Goal: Task Accomplishment & Management: Complete application form

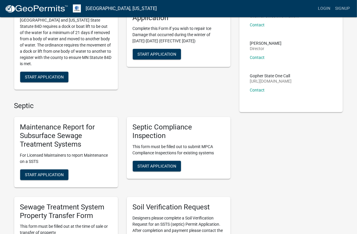
scroll to position [119, 0]
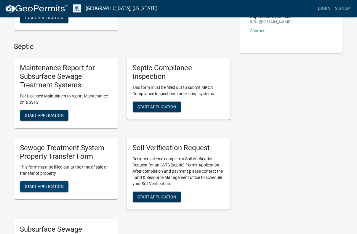
click at [60, 186] on span "Start Application" at bounding box center [44, 186] width 39 height 5
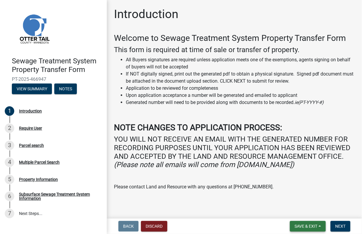
click at [313, 227] on span "Save & Exit" at bounding box center [306, 226] width 23 height 5
click at [295, 195] on button "Save" at bounding box center [302, 197] width 47 height 14
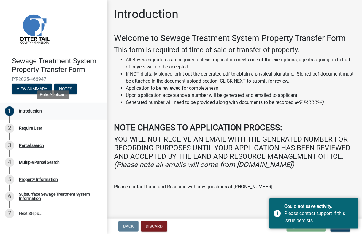
click at [34, 111] on div "Introduction" at bounding box center [30, 111] width 23 height 4
click at [304, 188] on p "Please contact Land and Resource with any questions at [PHONE_NUMBER]." at bounding box center [234, 187] width 241 height 7
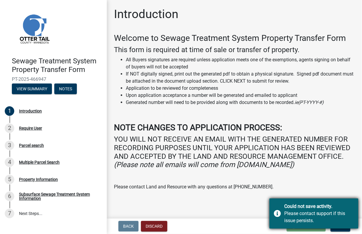
click at [278, 214] on div "Could not save activity. Please contact support if this issue persists." at bounding box center [313, 214] width 89 height 30
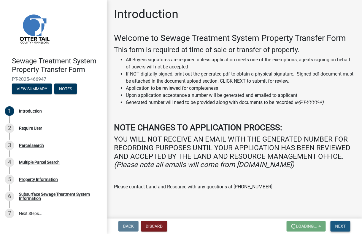
click at [334, 227] on button "Next" at bounding box center [340, 226] width 20 height 11
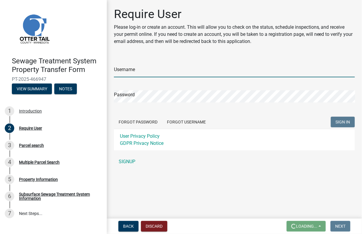
type input "legalassistant"
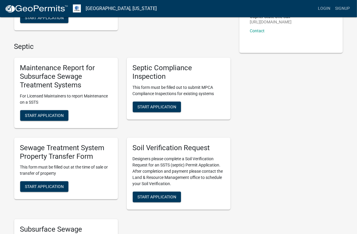
scroll to position [148, 0]
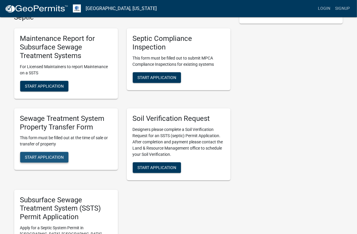
click at [55, 160] on button "Start Application" at bounding box center [44, 157] width 48 height 11
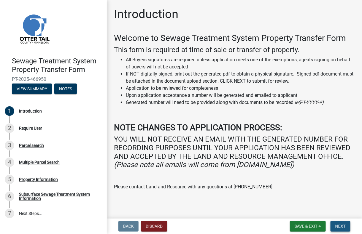
click at [344, 225] on span "Next" at bounding box center [340, 226] width 10 height 5
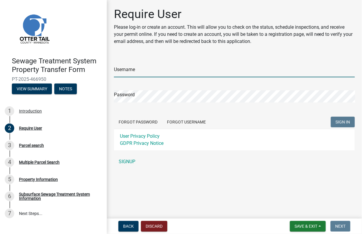
type input "legalassistant"
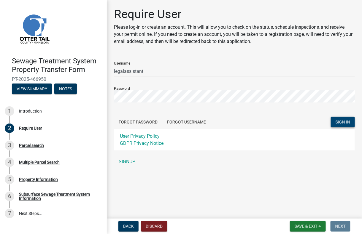
click at [340, 122] on span "SIGN IN" at bounding box center [342, 122] width 15 height 5
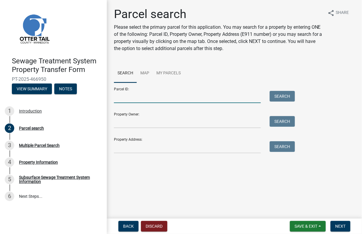
click at [145, 99] on input "Parcel ID:" at bounding box center [187, 97] width 147 height 12
type input "21000230161000"
click at [279, 95] on button "Search" at bounding box center [282, 96] width 25 height 11
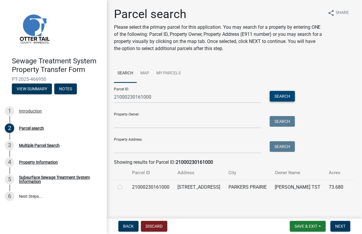
scroll to position [8, 0]
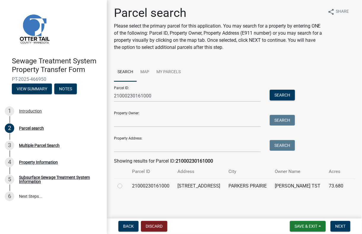
click at [125, 183] on label at bounding box center [125, 183] width 0 height 0
click at [125, 183] on input "radio" at bounding box center [127, 185] width 4 height 4
radio input "true"
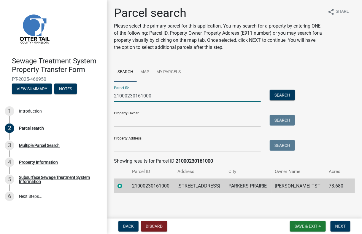
click at [154, 90] on input "21000230161000" at bounding box center [187, 96] width 147 height 12
type input "21000260181000"
click at [288, 90] on button "Search" at bounding box center [282, 95] width 25 height 11
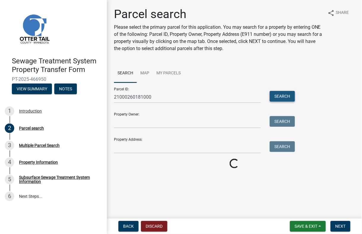
scroll to position [0, 0]
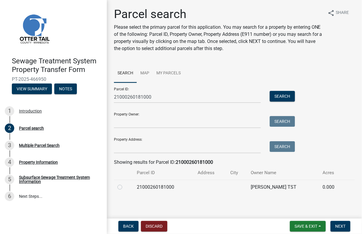
click at [125, 184] on label at bounding box center [125, 184] width 0 height 0
click at [125, 188] on input "radio" at bounding box center [127, 186] width 4 height 4
radio input "true"
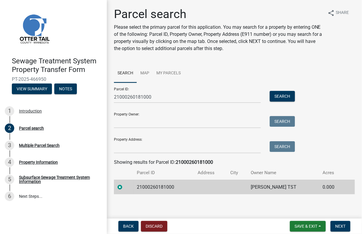
scroll to position [1, 0]
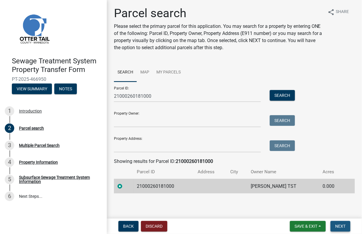
click at [339, 227] on span "Next" at bounding box center [340, 226] width 10 height 5
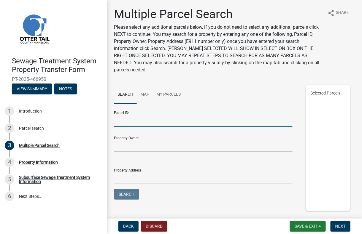
click at [174, 122] on input "Parcel ID:" at bounding box center [203, 121] width 179 height 12
type input "21000230161000"
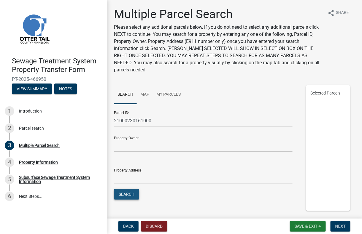
click at [131, 194] on button "Search" at bounding box center [126, 194] width 25 height 11
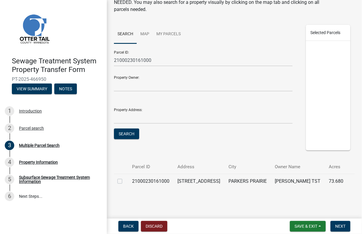
click at [125, 178] on label at bounding box center [125, 178] width 0 height 0
click at [125, 178] on input "checkbox" at bounding box center [127, 180] width 4 height 4
checkbox input "true"
click at [334, 225] on button "Next" at bounding box center [340, 226] width 20 height 11
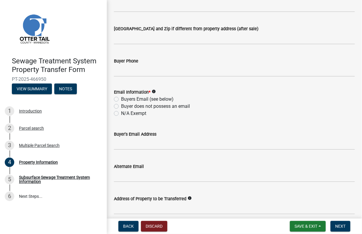
scroll to position [0, 0]
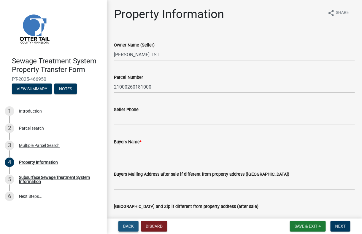
click at [132, 226] on span "Back" at bounding box center [128, 226] width 11 height 5
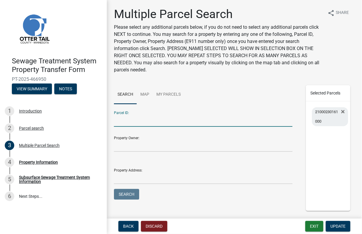
click at [124, 122] on input "Parcel ID:" at bounding box center [203, 121] width 179 height 12
type input "21000260181000"
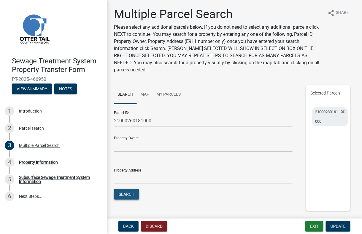
click at [131, 194] on button "Search" at bounding box center [126, 194] width 25 height 11
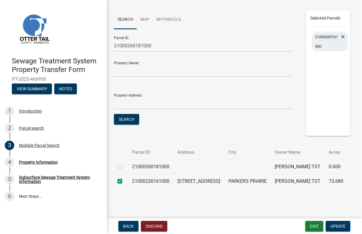
click at [118, 163] on div at bounding box center [120, 166] width 7 height 7
click at [125, 163] on label at bounding box center [125, 163] width 0 height 0
click at [125, 163] on input "checkbox" at bounding box center [127, 165] width 4 height 4
checkbox input "true"
click at [337, 225] on span "Update" at bounding box center [337, 226] width 15 height 5
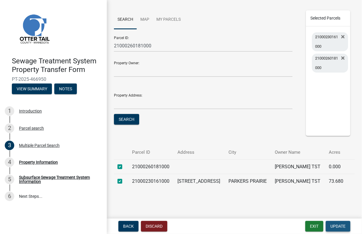
scroll to position [0, 0]
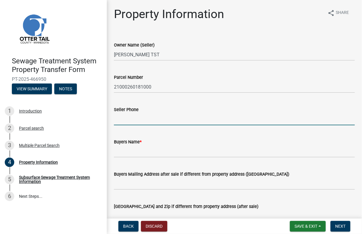
click at [141, 121] on input "Seller Phone" at bounding box center [234, 119] width 241 height 12
type input "2186393866"
click at [144, 148] on input "Buyers Name *" at bounding box center [234, 152] width 241 height 12
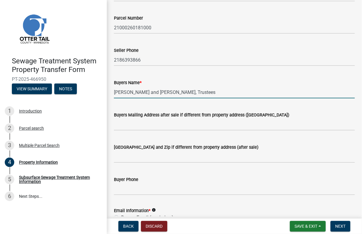
scroll to position [89, 0]
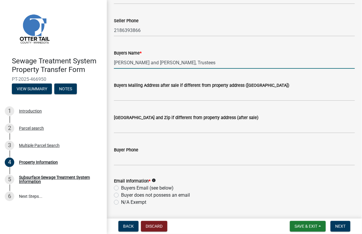
type input "[PERSON_NAME] and [PERSON_NAME], Trustees"
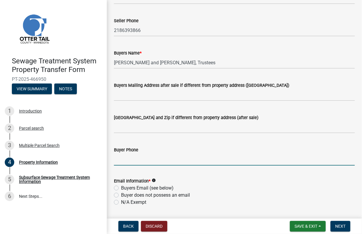
click at [154, 161] on input "Buyer Phone" at bounding box center [234, 160] width 241 height 12
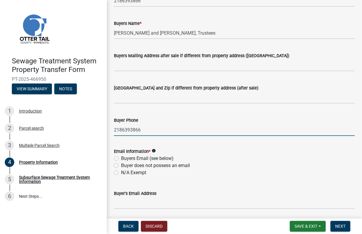
scroll to position [148, 0]
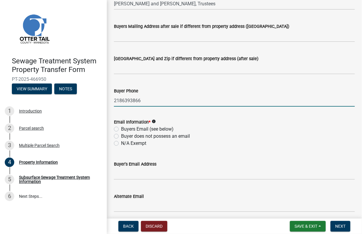
type input "2186393866"
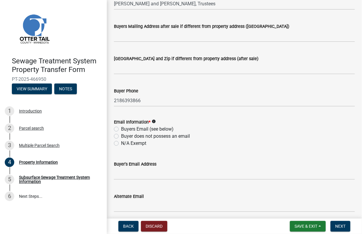
click at [121, 137] on label "Buyer does not possess an email" at bounding box center [155, 136] width 69 height 7
click at [121, 137] on input "Buyer does not possess an email" at bounding box center [123, 135] width 4 height 4
radio input "true"
click at [121, 127] on label "Buyers Email (see below)" at bounding box center [147, 129] width 52 height 7
click at [121, 127] on input "Buyers Email (see below)" at bounding box center [123, 128] width 4 height 4
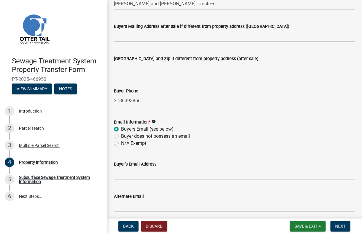
radio input "true"
click at [148, 174] on input "Buyer's Email Address" at bounding box center [234, 174] width 241 height 12
paste input "[EMAIL_ADDRESS][DOMAIN_NAME]"
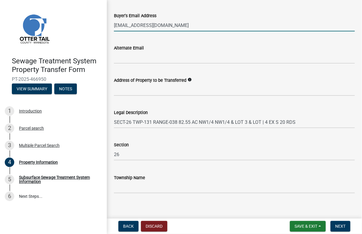
scroll to position [302, 0]
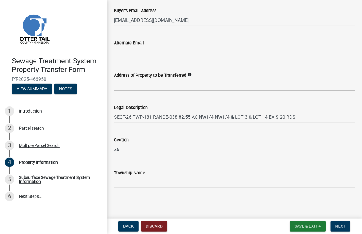
type input "[EMAIL_ADDRESS][DOMAIN_NAME]"
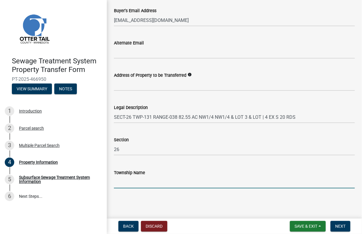
click at [161, 180] on input "Township Name" at bounding box center [234, 182] width 241 height 12
type input "Effington"
click at [342, 224] on span "Next" at bounding box center [340, 226] width 10 height 5
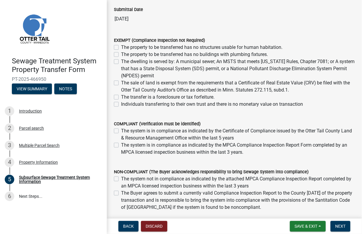
scroll to position [89, 0]
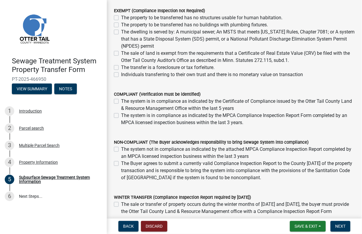
click at [121, 75] on label "Individuals transferring to their own trust and there is no monetary value on t…" at bounding box center [212, 74] width 182 height 7
click at [121, 75] on input "Individuals transferring to their own trust and there is no monetary value on t…" at bounding box center [123, 73] width 4 height 4
checkbox input "true"
checkbox input "false"
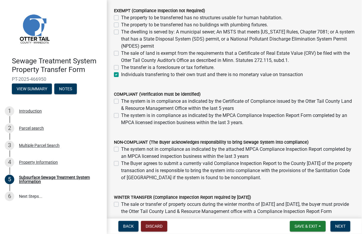
checkbox input "false"
checkbox input "true"
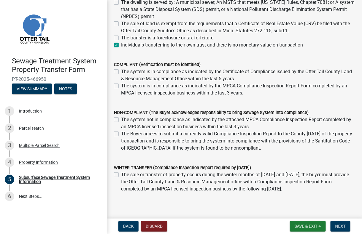
scroll to position [142, 0]
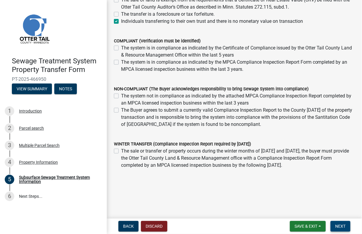
click at [343, 226] on span "Next" at bounding box center [340, 226] width 10 height 5
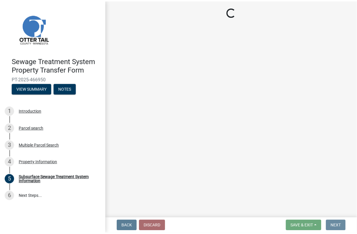
scroll to position [0, 0]
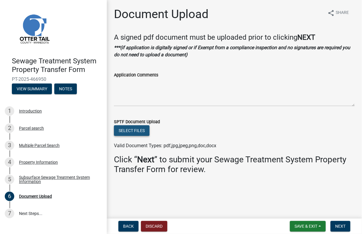
click at [135, 132] on button "Select files" at bounding box center [132, 130] width 36 height 11
click at [319, 227] on button "Save & Exit" at bounding box center [308, 226] width 36 height 11
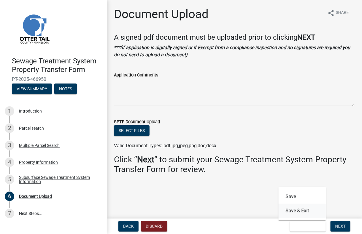
click at [296, 211] on button "Save & Exit" at bounding box center [302, 211] width 47 height 14
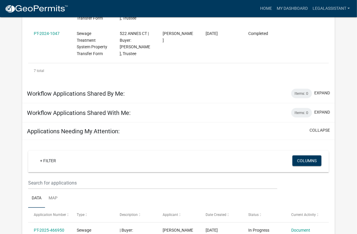
scroll to position [407, 0]
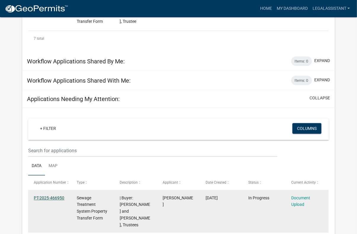
click at [50, 196] on link "PT-2025-466950" at bounding box center [49, 198] width 31 height 5
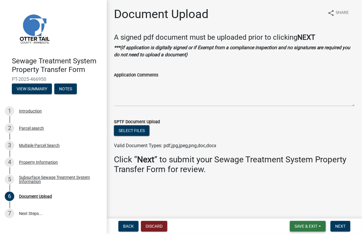
click at [300, 225] on span "Save & Exit" at bounding box center [306, 226] width 23 height 5
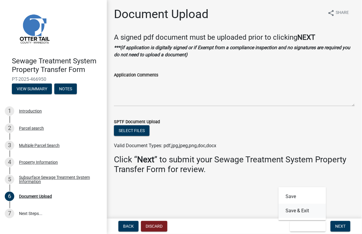
click at [299, 211] on button "Save & Exit" at bounding box center [302, 211] width 47 height 14
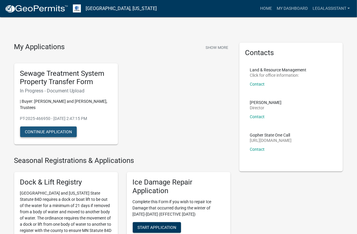
click at [55, 132] on button "Continue Application" at bounding box center [48, 132] width 57 height 11
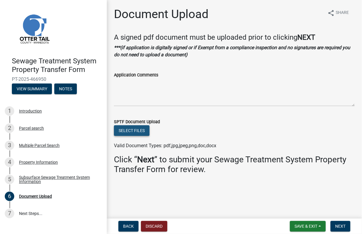
click at [133, 133] on button "Select files" at bounding box center [132, 130] width 36 height 11
click at [342, 227] on span "Next" at bounding box center [340, 226] width 10 height 5
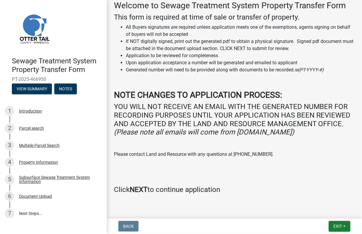
scroll to position [101, 0]
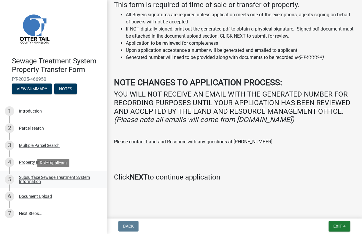
click at [27, 180] on div "Subsurface Sewage Treatment System Information" at bounding box center [58, 180] width 78 height 8
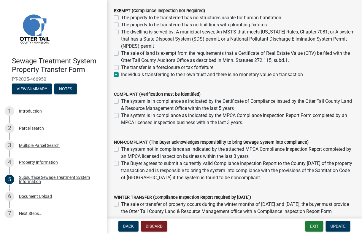
scroll to position [142, 0]
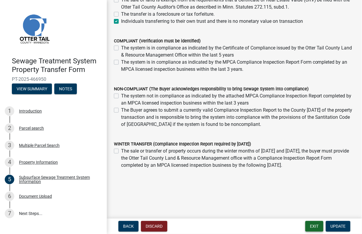
click at [312, 225] on button "Exit" at bounding box center [314, 226] width 18 height 11
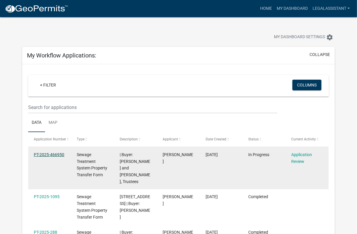
click at [56, 155] on link "PT-2025-466950" at bounding box center [49, 154] width 31 height 5
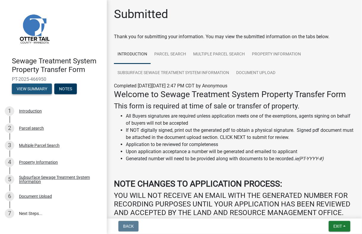
click at [37, 87] on button "View Summary" at bounding box center [32, 89] width 40 height 11
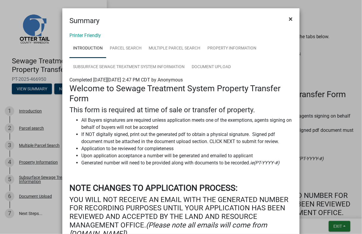
click at [289, 18] on span "×" at bounding box center [291, 19] width 4 height 8
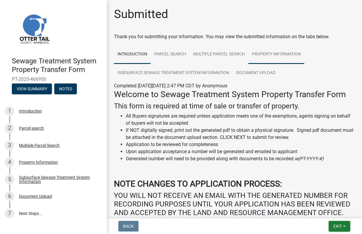
click at [269, 53] on link "Property Information" at bounding box center [276, 54] width 56 height 19
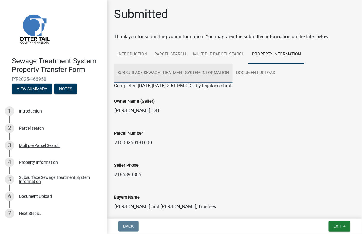
click at [195, 72] on link "Subsurface Sewage Treatment System Information" at bounding box center [173, 73] width 119 height 19
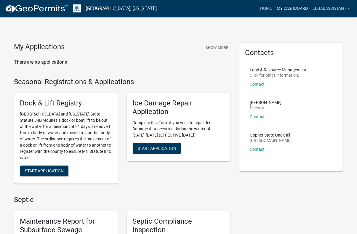
click at [290, 7] on link "My Dashboard" at bounding box center [293, 8] width 36 height 11
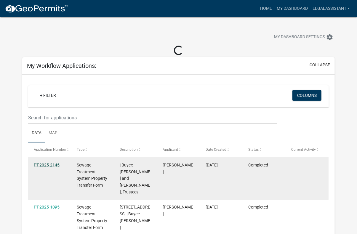
click at [48, 163] on link "PT-2025-2145" at bounding box center [47, 165] width 26 height 5
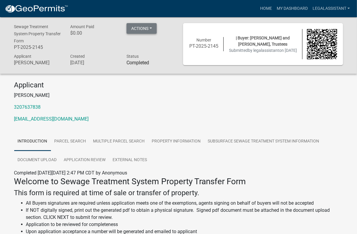
click at [150, 27] on button "Actions" at bounding box center [142, 28] width 30 height 11
click at [152, 44] on link "Printer Friendly" at bounding box center [150, 44] width 47 height 14
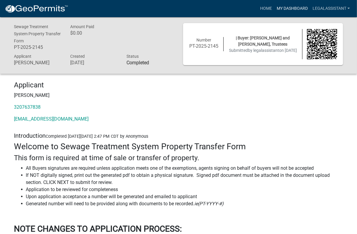
click at [295, 9] on link "My Dashboard" at bounding box center [293, 8] width 36 height 11
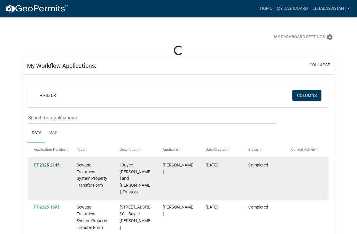
click at [55, 165] on link "PT-2025-2145" at bounding box center [47, 165] width 26 height 5
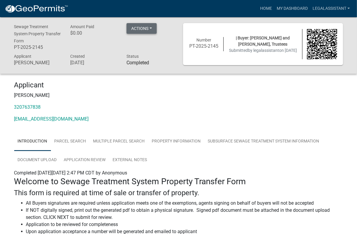
click at [152, 29] on button "Actions" at bounding box center [142, 28] width 30 height 11
click at [149, 44] on link "Printer Friendly" at bounding box center [150, 44] width 47 height 14
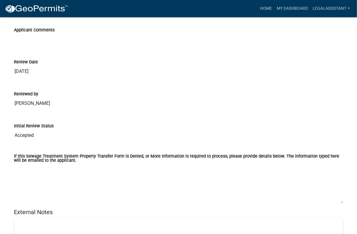
scroll to position [1486, 0]
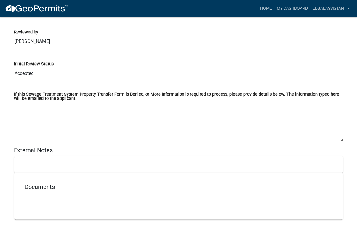
click at [227, 184] on h5 "Documents" at bounding box center [179, 187] width 308 height 7
click at [45, 187] on h5 "Documents" at bounding box center [179, 187] width 308 height 7
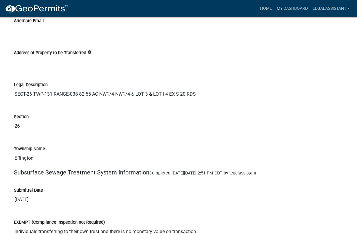
scroll to position [922, 0]
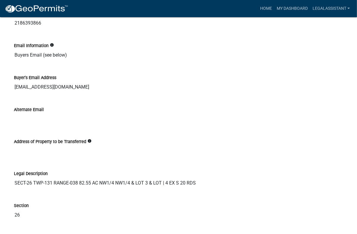
click at [68, 140] on label "Address of Property to be Transferred" at bounding box center [50, 142] width 72 height 4
click at [68, 145] on input "Address of Property to be Transferred" at bounding box center [178, 151] width 329 height 12
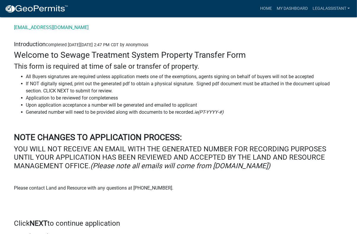
scroll to position [0, 0]
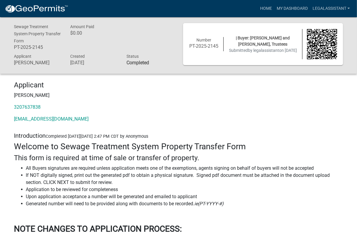
click at [148, 61] on strong "Completed" at bounding box center [138, 63] width 23 height 6
click at [229, 52] on div "| Buyer: Glen M. Kramer and Marilyn J. Kramer, Trustees Submitted by legalassis…" at bounding box center [263, 44] width 79 height 19
click at [355, 42] on div "Sewage Treatment System Property Transfer Form PT-2025-2145 Amount Paid $0.00 A…" at bounding box center [178, 45] width 357 height 56
click at [336, 7] on link "legalassistant" at bounding box center [332, 8] width 42 height 11
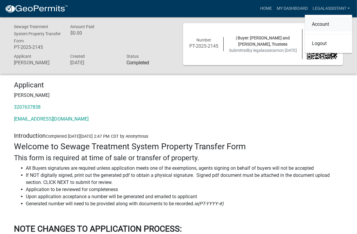
click at [330, 22] on link "Account" at bounding box center [328, 24] width 47 height 14
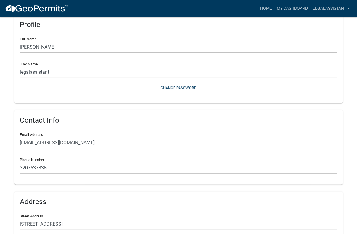
scroll to position [111, 0]
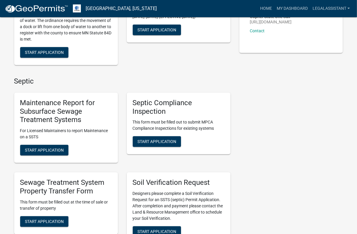
scroll to position [178, 0]
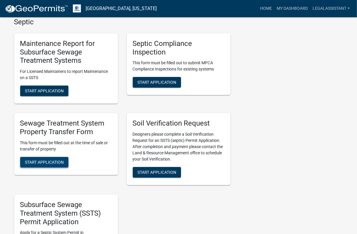
click at [57, 164] on span "Start Application" at bounding box center [44, 162] width 39 height 5
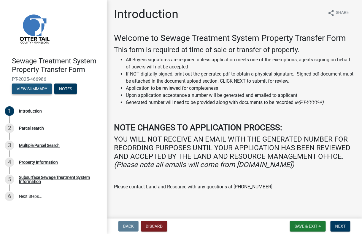
click at [43, 89] on button "View Summary" at bounding box center [32, 89] width 40 height 11
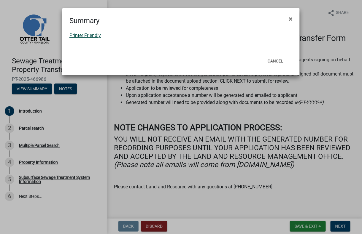
click at [95, 34] on link "Printer Friendly" at bounding box center [84, 36] width 31 height 6
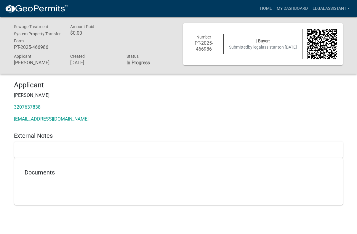
click at [209, 44] on h6 "PT-2025-466986" at bounding box center [204, 45] width 30 height 11
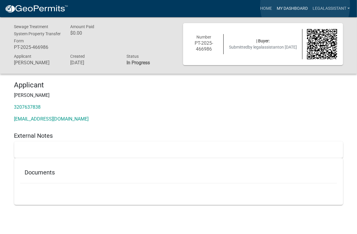
click at [306, 5] on link "My Dashboard" at bounding box center [293, 8] width 36 height 11
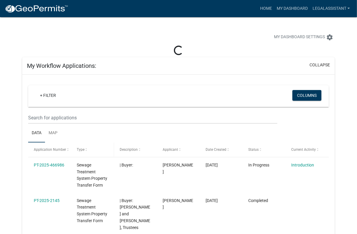
scroll to position [29, 0]
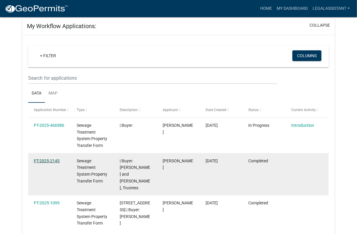
click at [50, 159] on link "PT-2025-2145" at bounding box center [47, 161] width 26 height 5
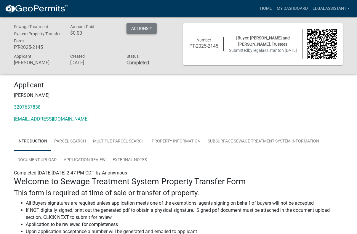
click at [149, 28] on button "Actions" at bounding box center [142, 28] width 30 height 11
click at [148, 42] on link "Printer Friendly" at bounding box center [150, 44] width 47 height 14
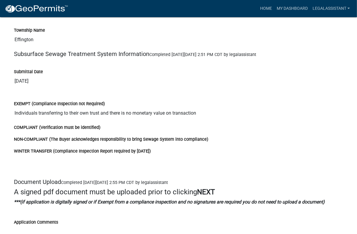
scroll to position [1100, 0]
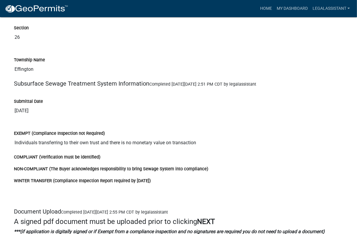
click at [96, 81] on h5 "Subsurface Sewage Treatment System Information Completed [DATE][DATE] 2:51 PM C…" at bounding box center [178, 83] width 329 height 7
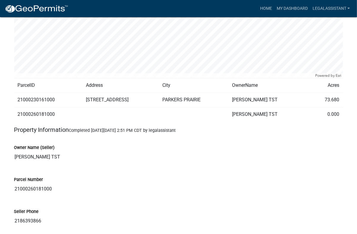
scroll to position [477, 0]
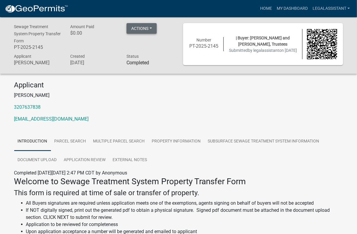
click at [153, 28] on button "Actions" at bounding box center [142, 28] width 30 height 11
